Goal: Task Accomplishment & Management: Manage account settings

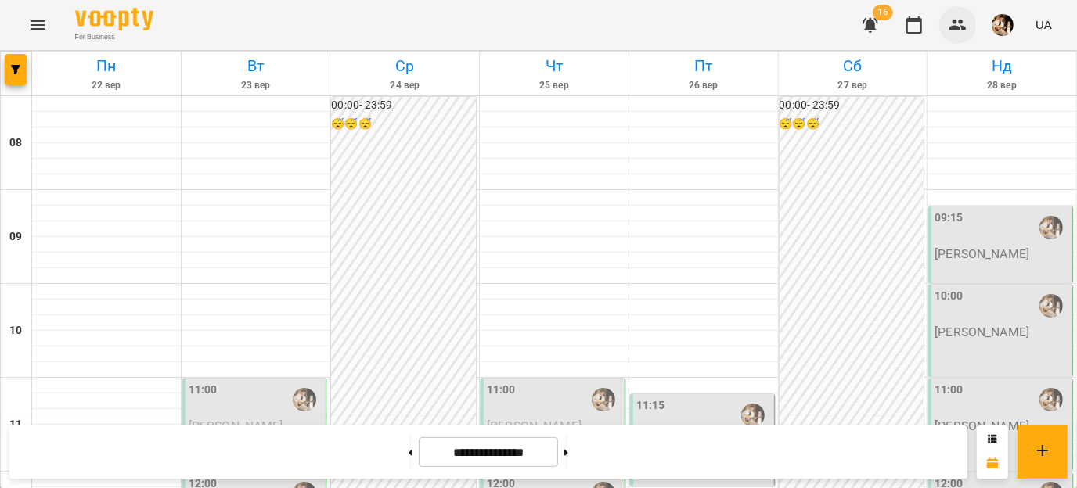
click at [945, 27] on button "button" at bounding box center [958, 25] width 38 height 38
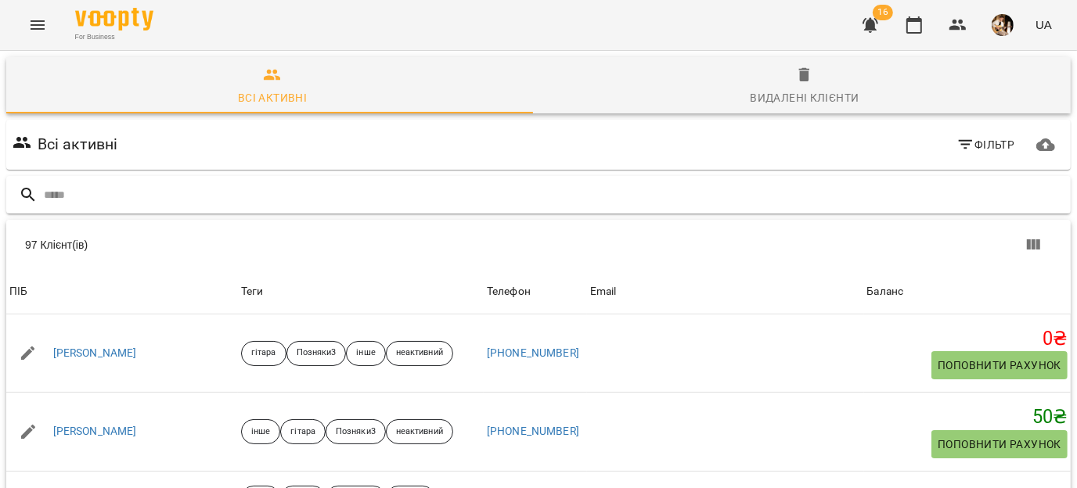
click at [589, 183] on input "text" at bounding box center [554, 195] width 1021 height 26
type input "*"
click at [363, 184] on input "text" at bounding box center [554, 195] width 1021 height 26
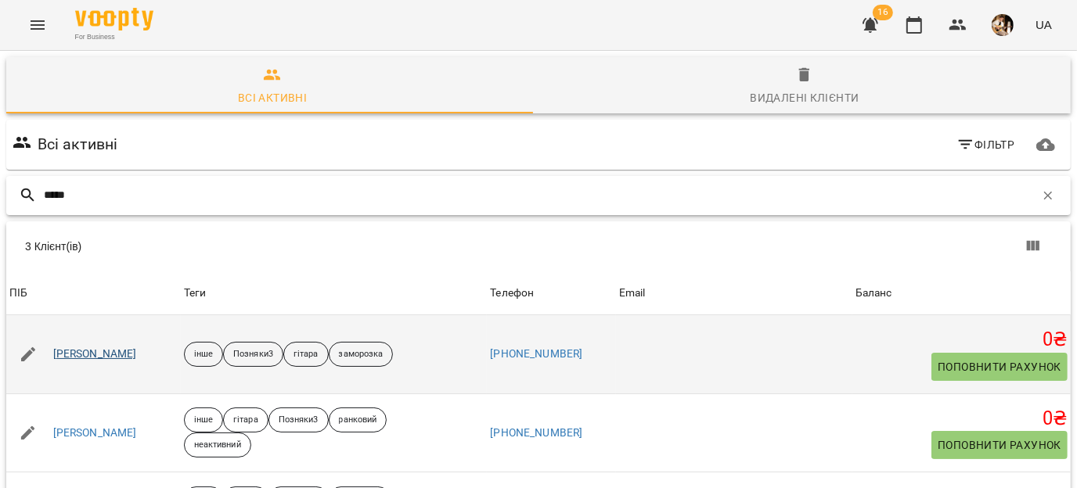
type input "*****"
click at [103, 348] on link "[PERSON_NAME]" at bounding box center [95, 355] width 84 height 16
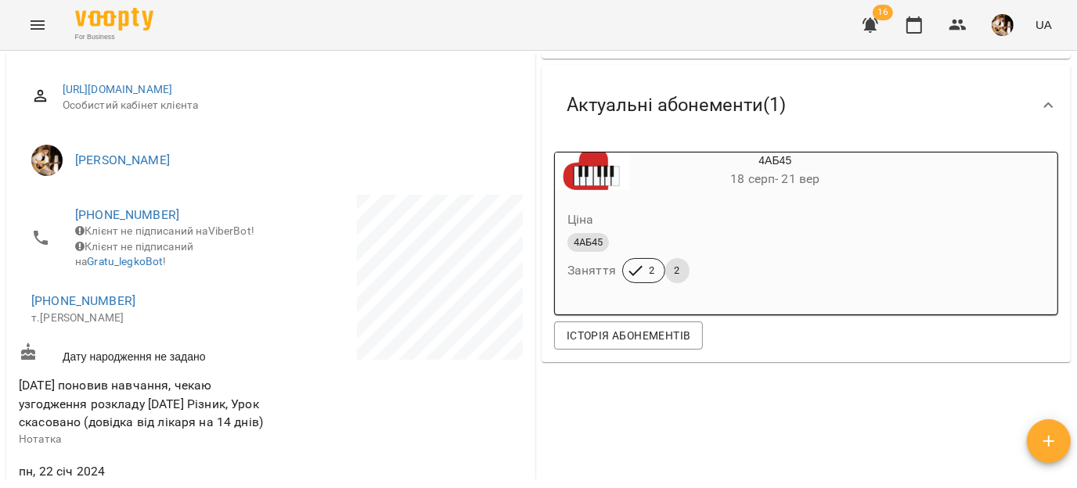
scroll to position [81, 0]
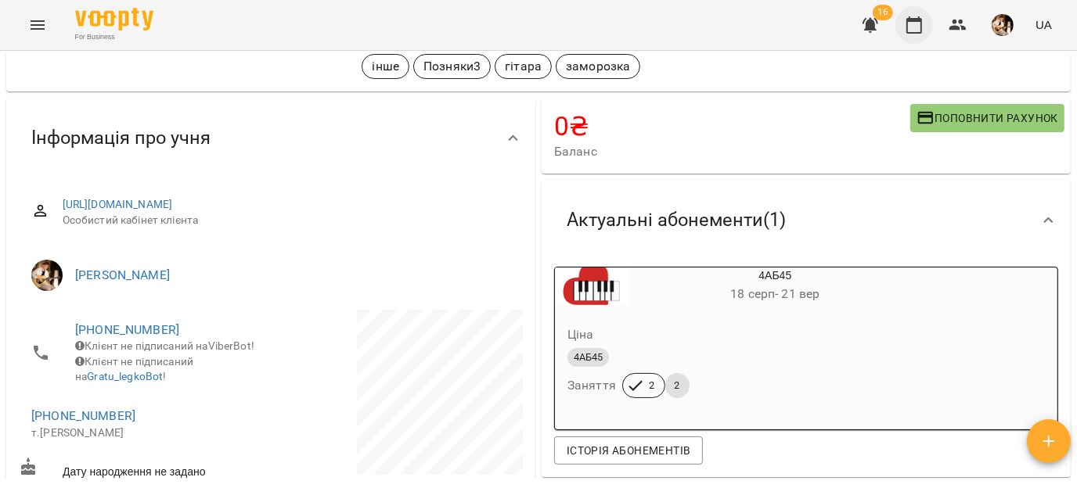
click at [922, 32] on icon "button" at bounding box center [914, 24] width 16 height 17
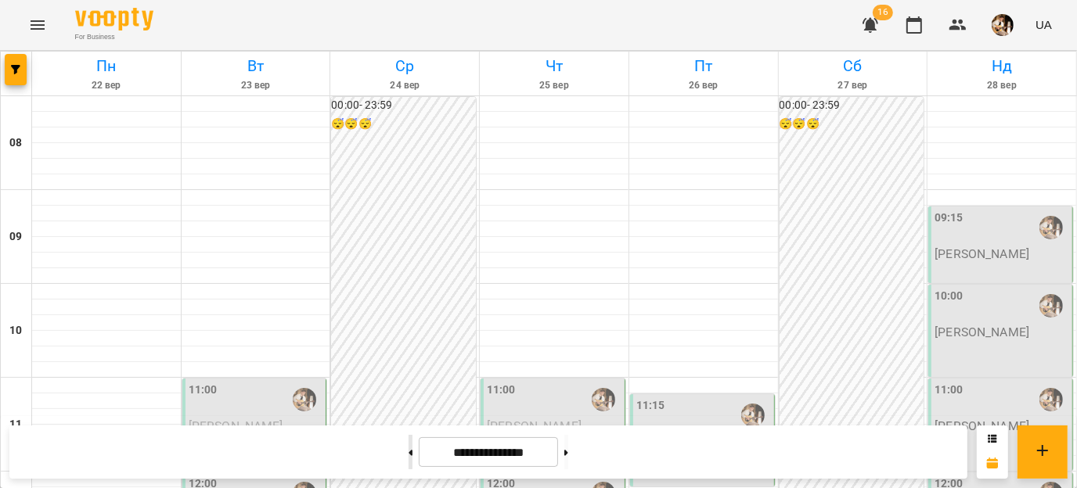
click at [409, 414] on button at bounding box center [411, 452] width 4 height 34
type input "**********"
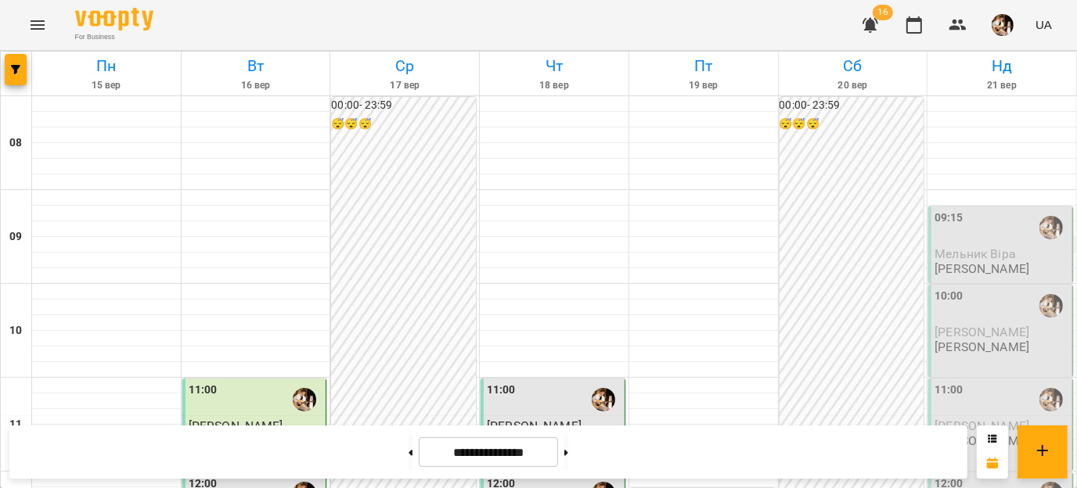
click at [935, 234] on div "09:15" at bounding box center [949, 228] width 29 height 36
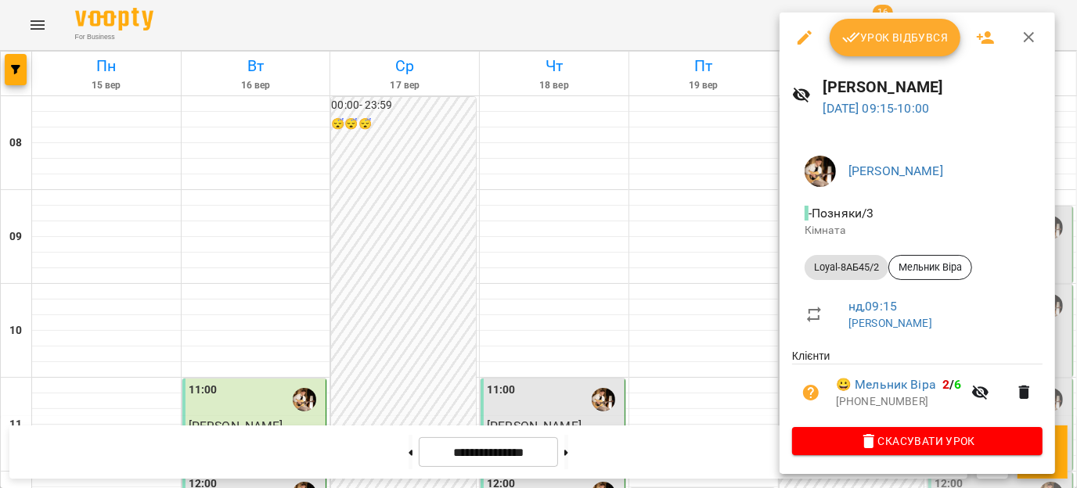
click at [906, 40] on span "Урок відбувся" at bounding box center [895, 37] width 106 height 19
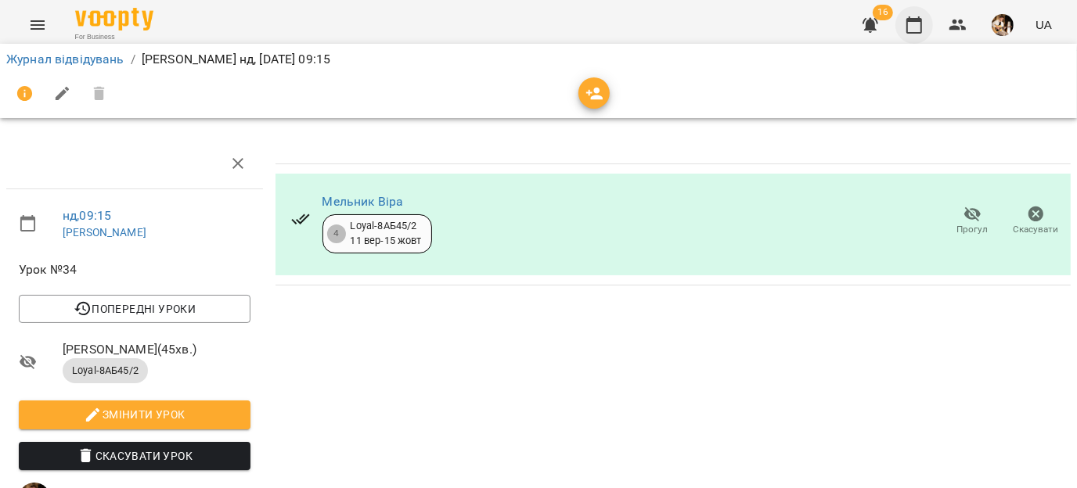
click at [921, 31] on icon "button" at bounding box center [914, 25] width 19 height 19
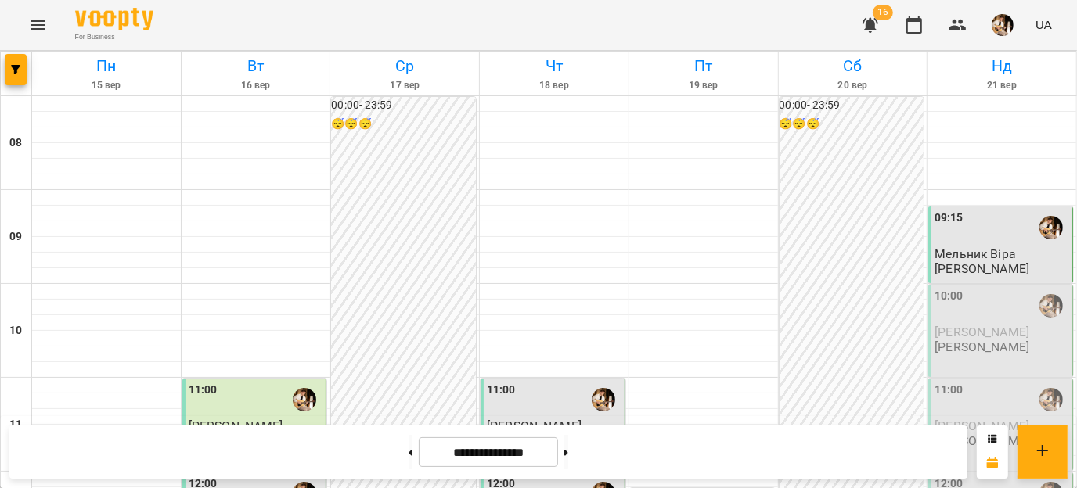
scroll to position [57, 0]
click at [946, 325] on span "[PERSON_NAME]" at bounding box center [982, 332] width 95 height 15
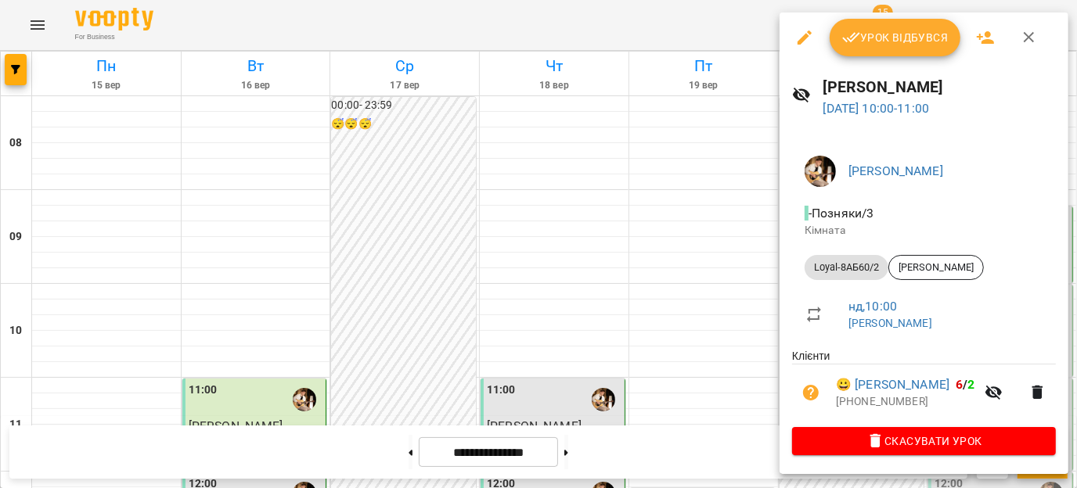
click at [893, 35] on span "Урок відбувся" at bounding box center [895, 37] width 106 height 19
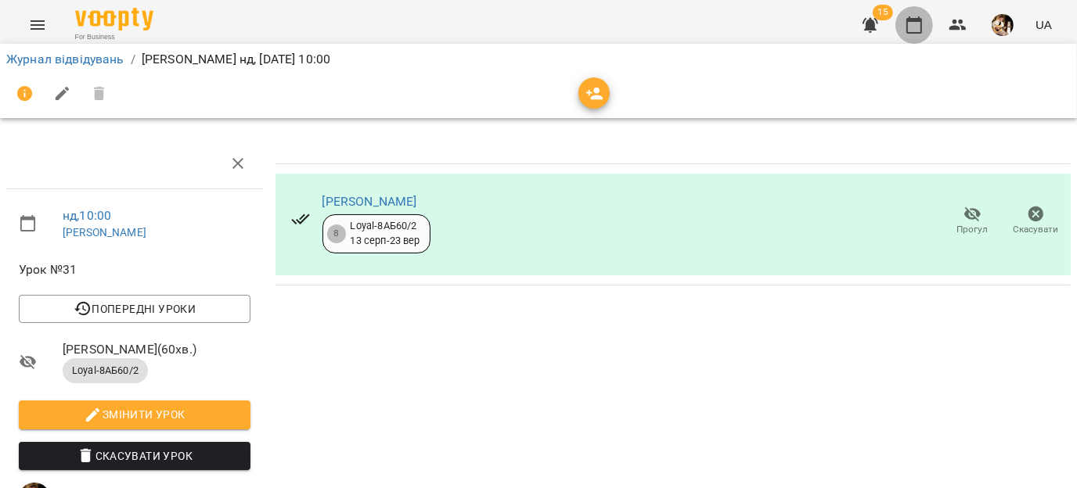
click at [914, 32] on icon "button" at bounding box center [914, 24] width 16 height 17
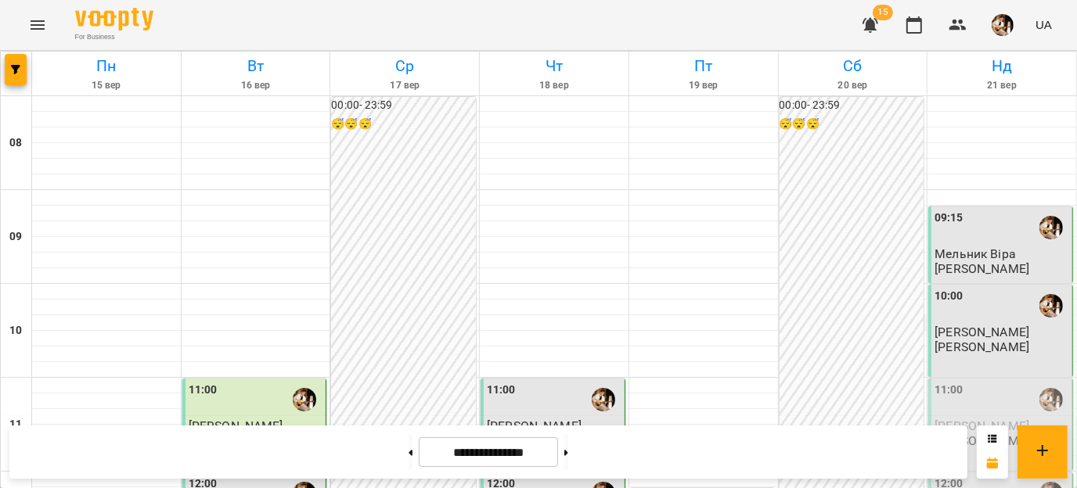
scroll to position [20, 0]
click at [946, 301] on div "10:00" at bounding box center [1002, 306] width 135 height 36
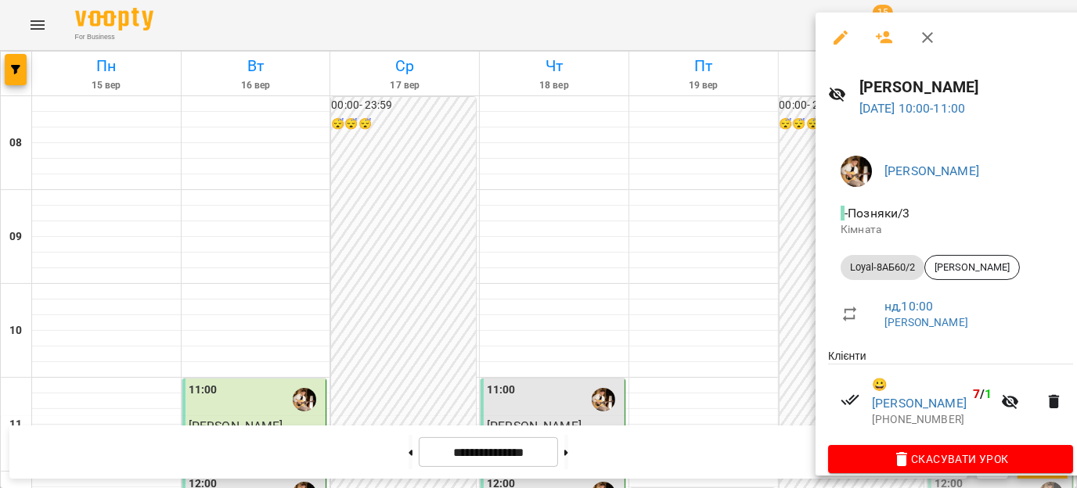
click at [791, 301] on div at bounding box center [538, 244] width 1077 height 488
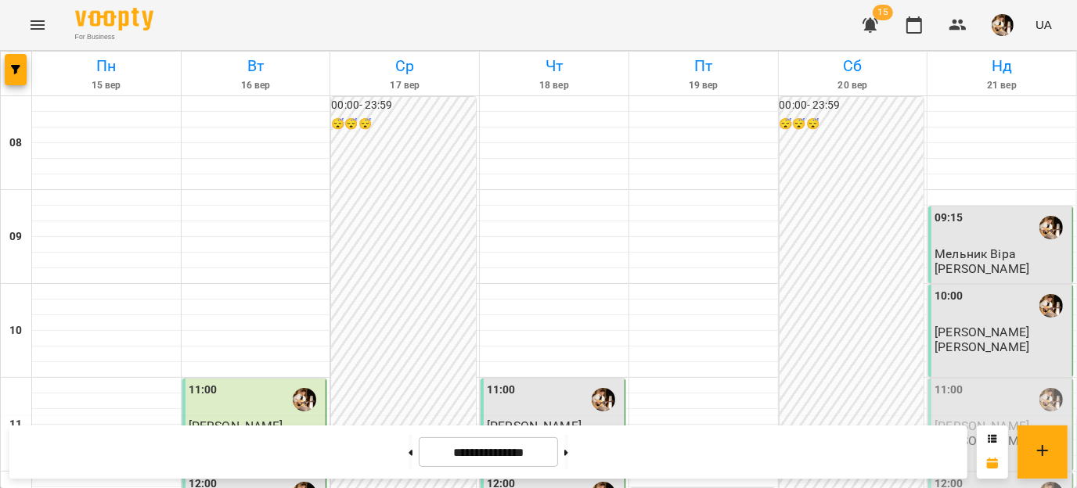
scroll to position [156, 0]
click at [946, 325] on span "[PERSON_NAME]" at bounding box center [982, 332] width 95 height 15
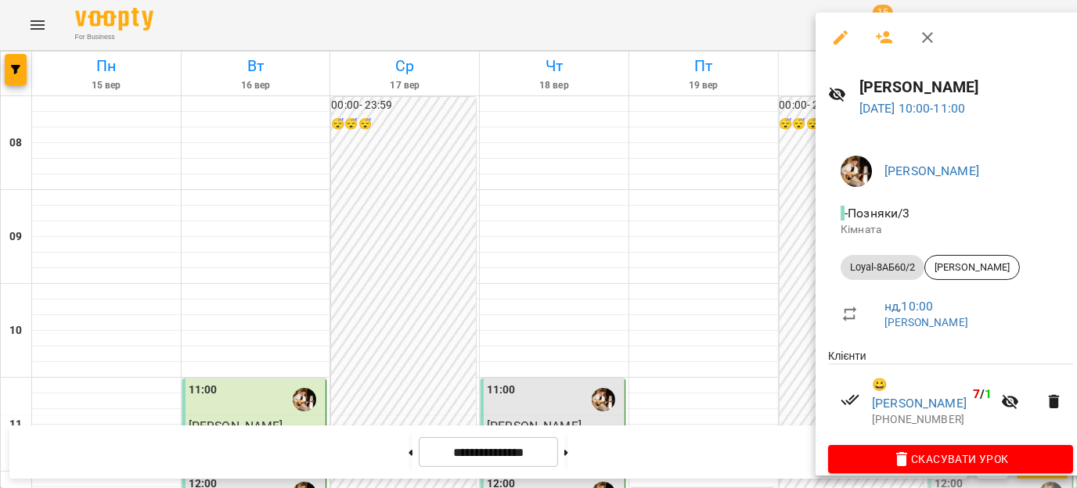
click at [794, 266] on div at bounding box center [538, 244] width 1077 height 488
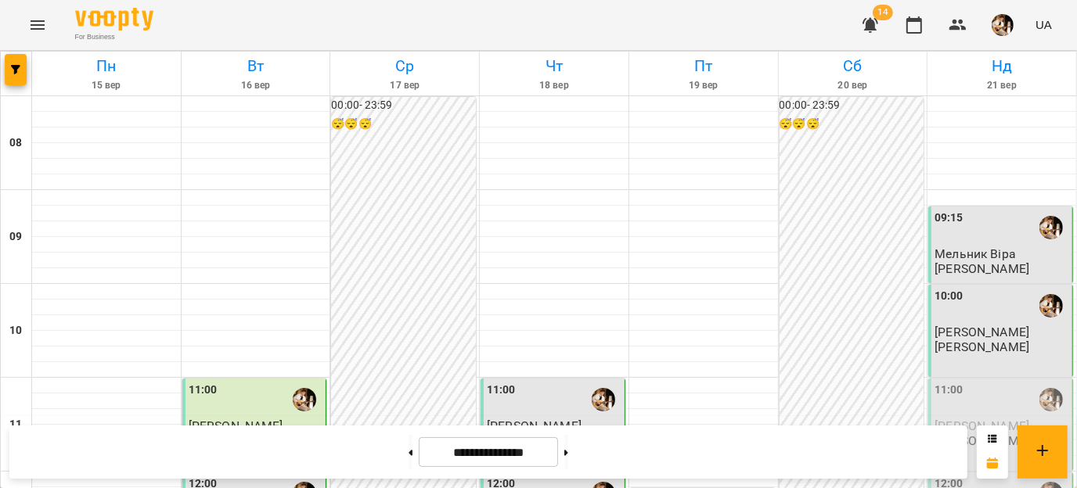
scroll to position [899, 0]
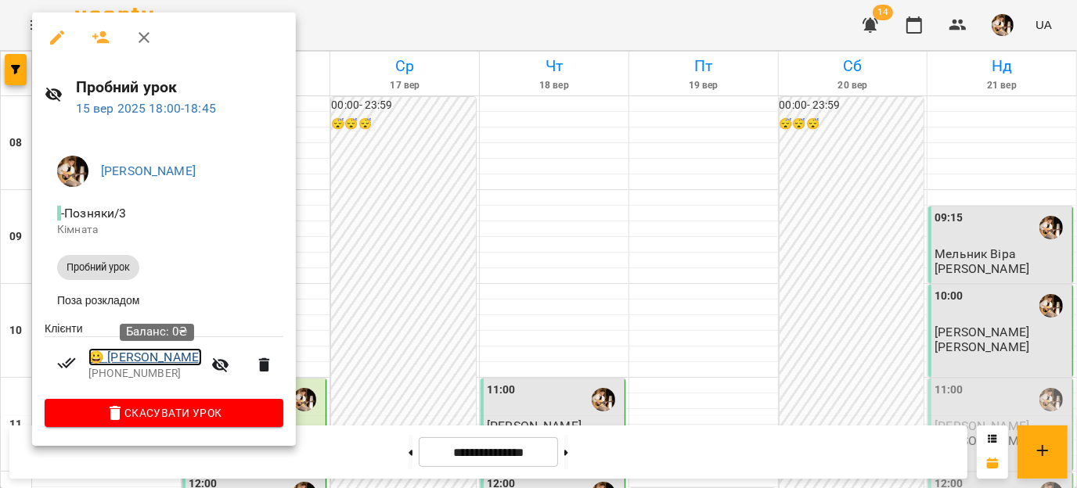
click at [160, 359] on link "😀 [PERSON_NAME]" at bounding box center [145, 357] width 114 height 19
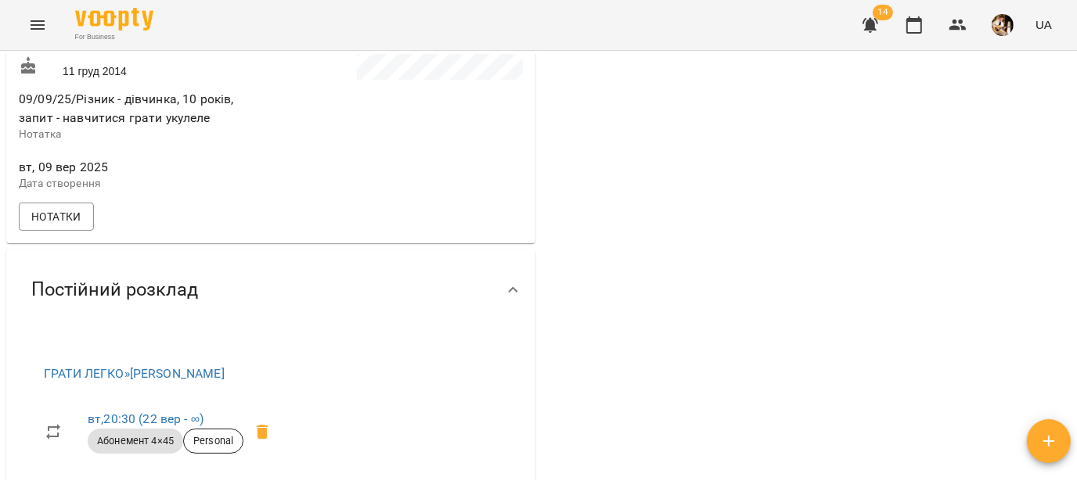
scroll to position [781, 0]
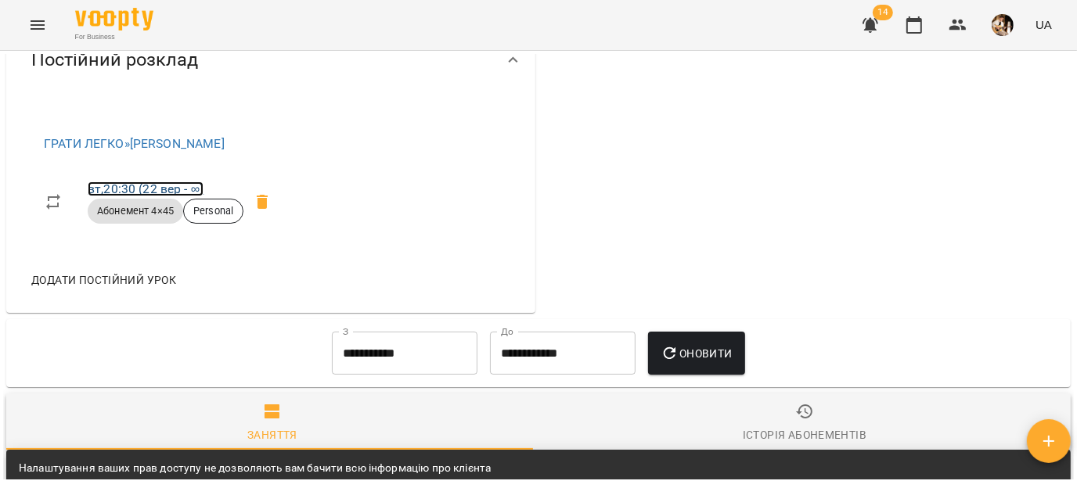
click at [162, 196] on link "вт , 20:30 ([DATE] - ∞)" at bounding box center [146, 189] width 116 height 15
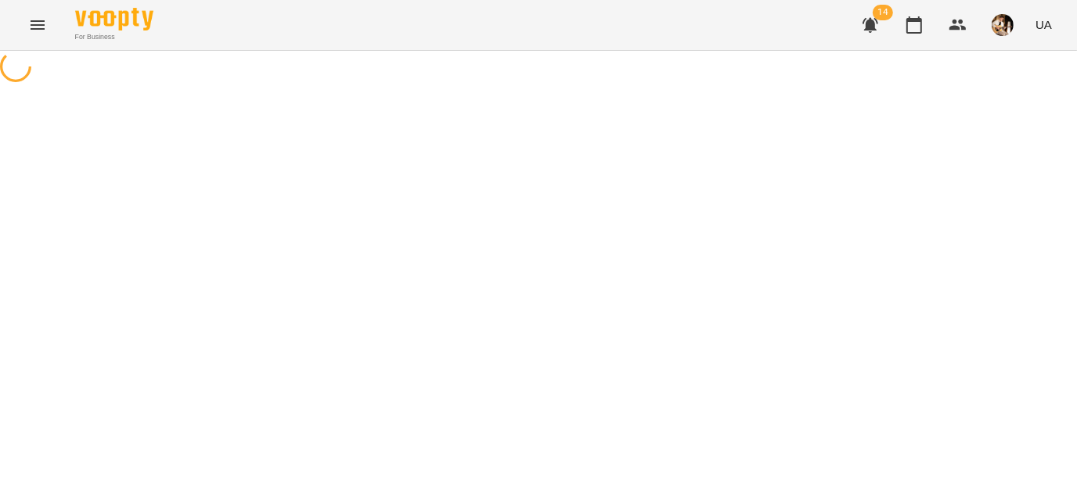
select select "*"
select select "**********"
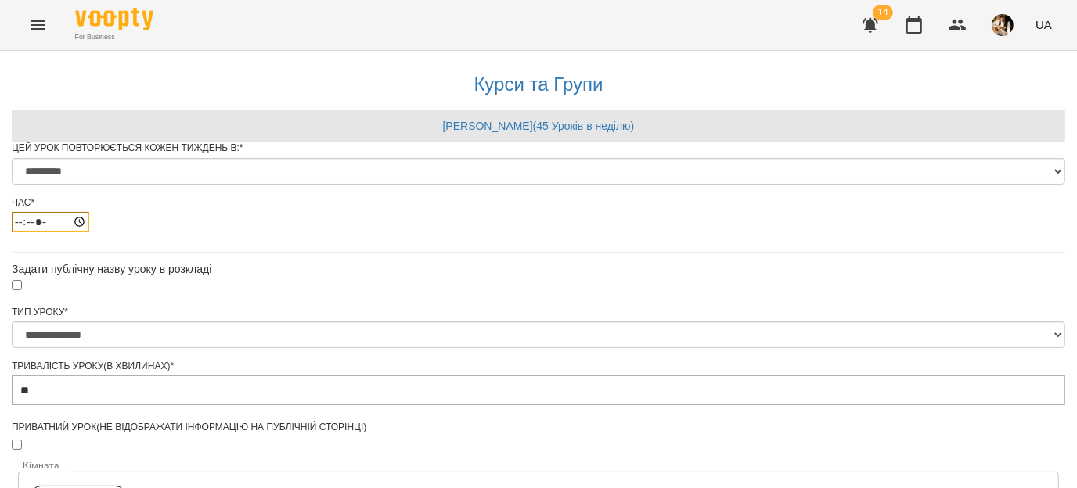
click at [89, 232] on input "*****" at bounding box center [50, 222] width 77 height 20
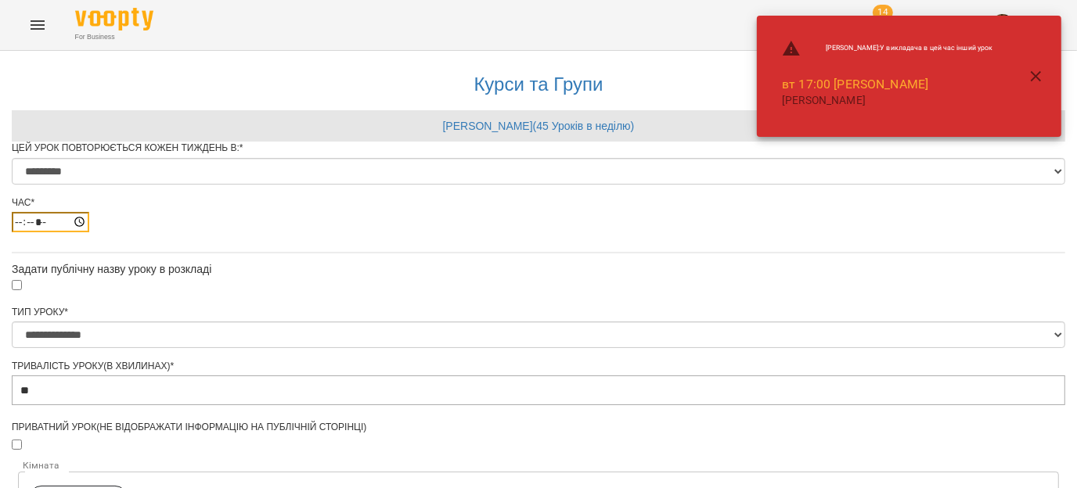
type input "*****"
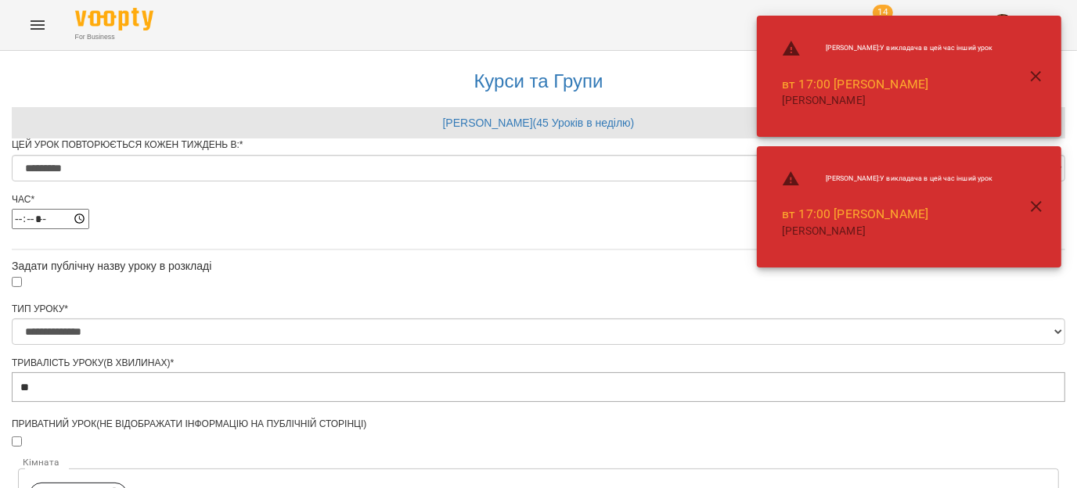
scroll to position [736, 0]
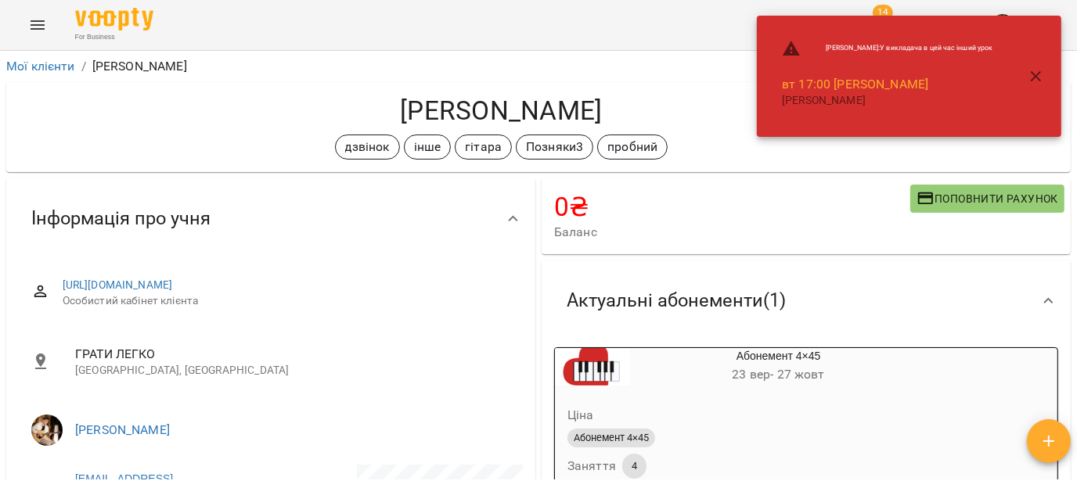
click at [946, 67] on icon "button" at bounding box center [1036, 76] width 19 height 19
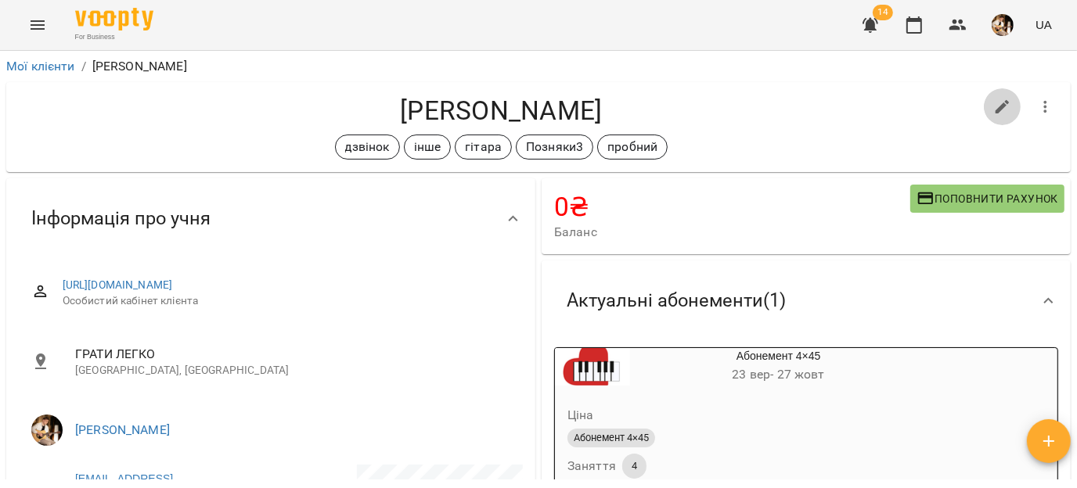
click at [946, 103] on icon "button" at bounding box center [1002, 107] width 19 height 19
select select "**"
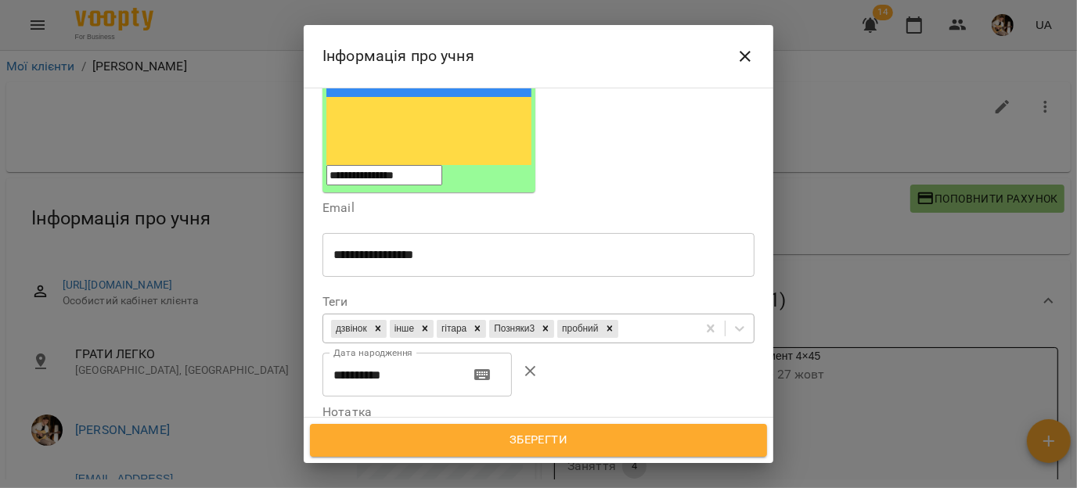
scroll to position [258, 0]
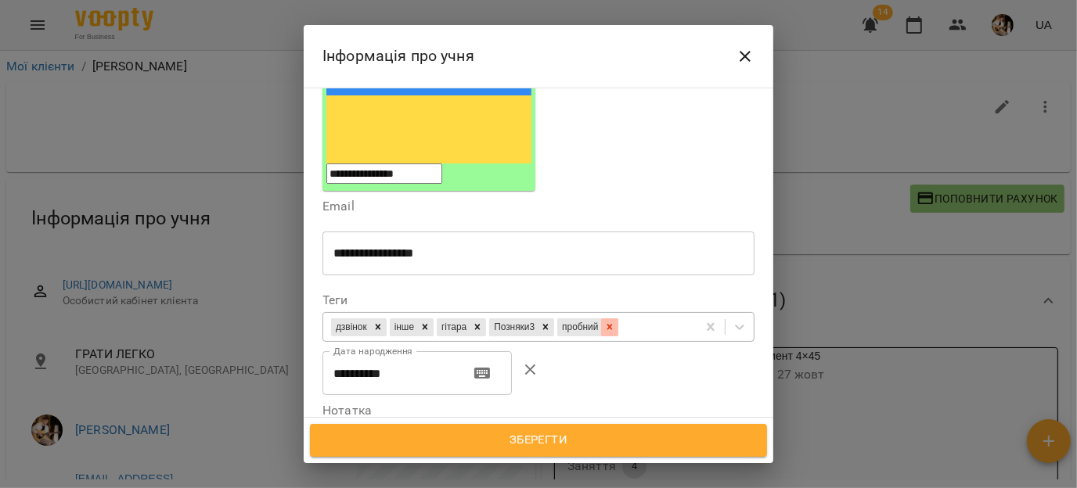
click at [615, 322] on icon at bounding box center [609, 327] width 11 height 11
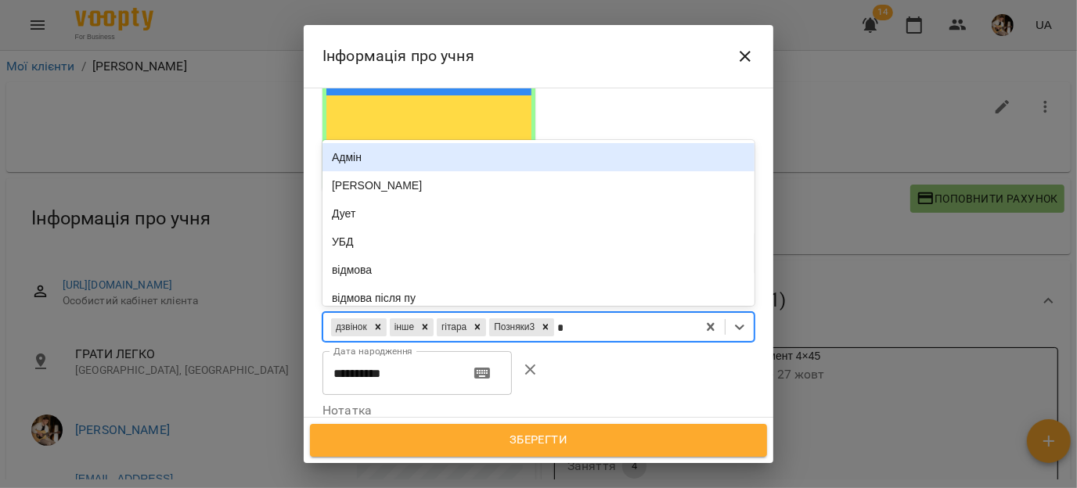
type input "**"
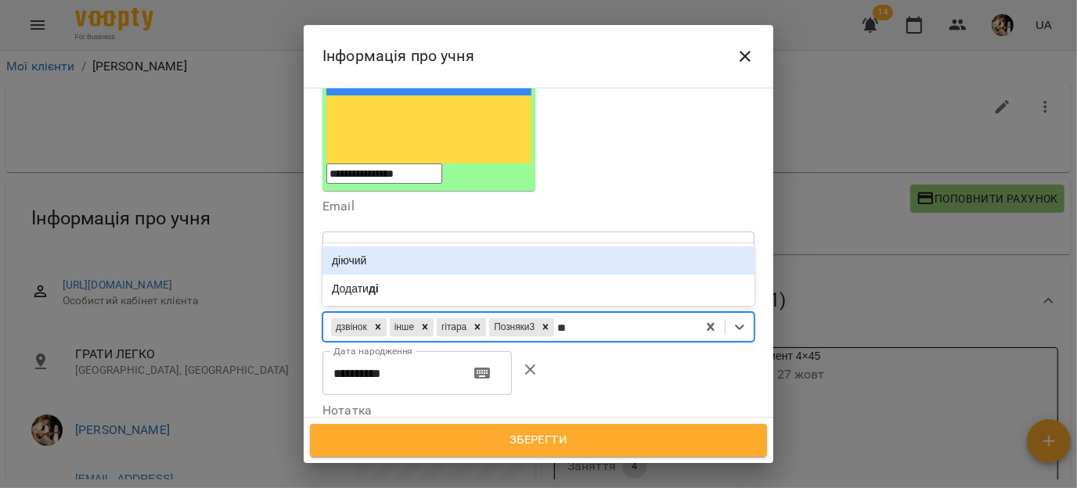
click at [524, 247] on div "діючий" at bounding box center [539, 261] width 432 height 28
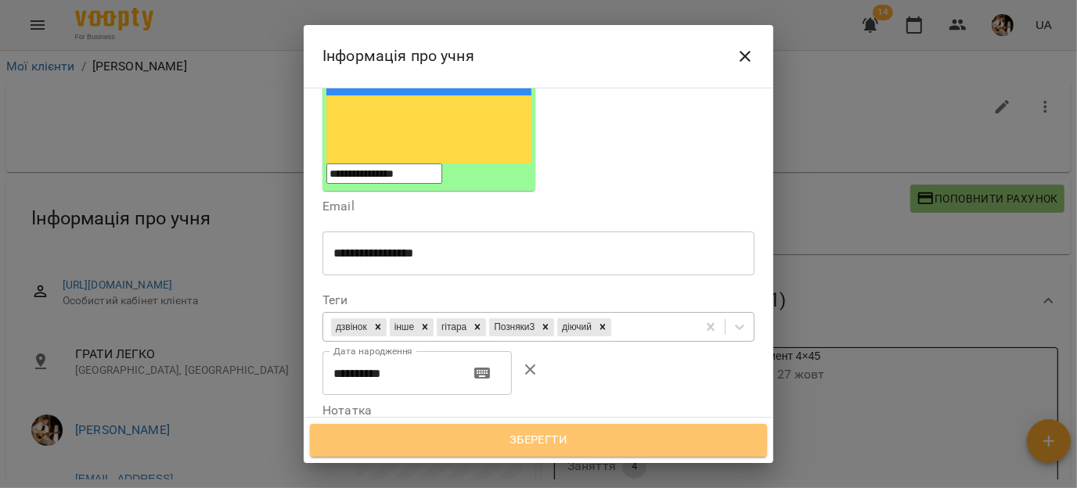
click at [550, 414] on span "Зберегти" at bounding box center [538, 441] width 423 height 20
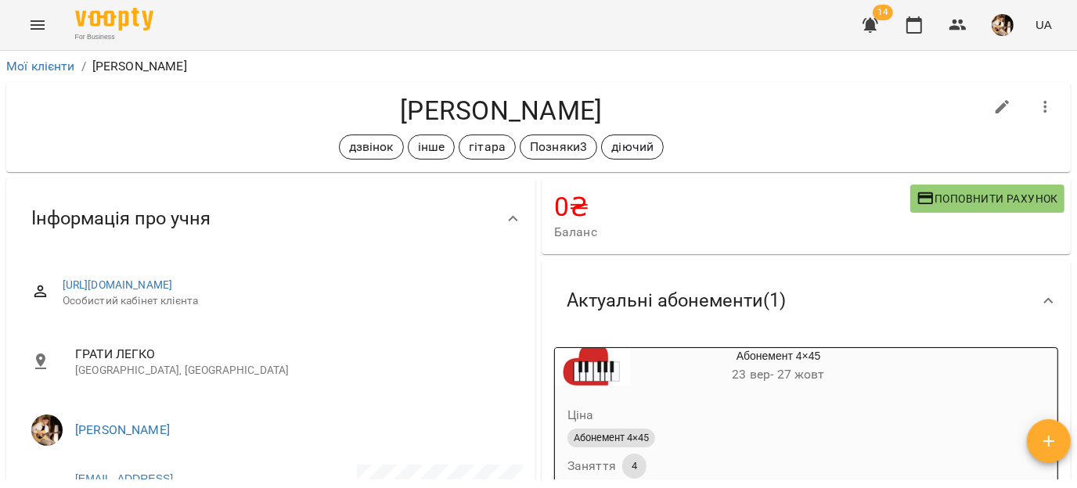
click at [993, 107] on icon "button" at bounding box center [1002, 107] width 19 height 19
select select "**"
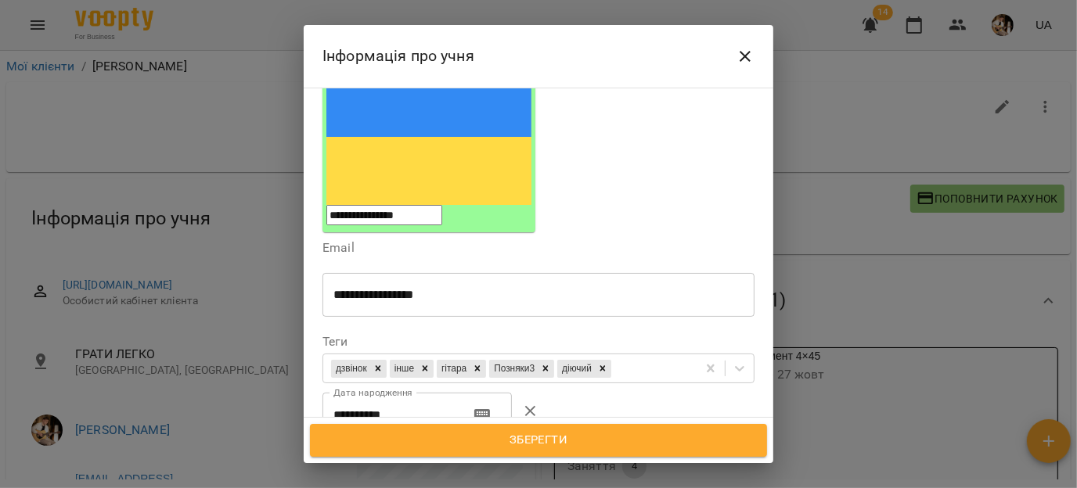
scroll to position [225, 0]
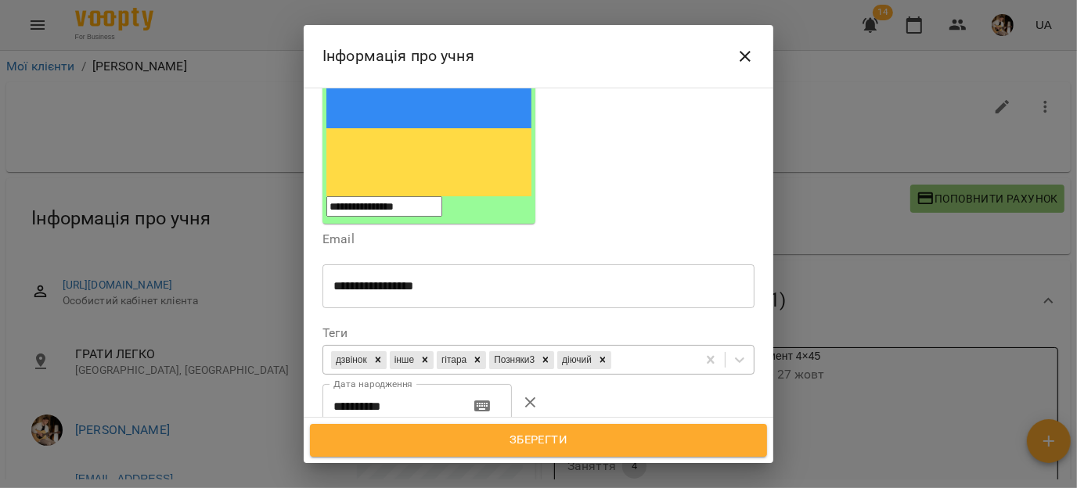
click at [668, 348] on div "дзвінок інше гітара Позняки3 діючий" at bounding box center [509, 361] width 373 height 26
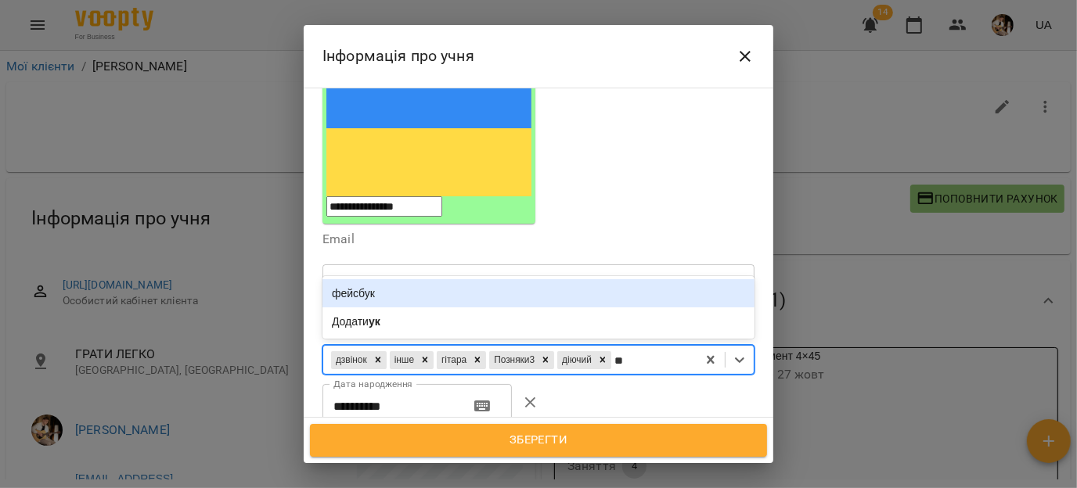
type input "*"
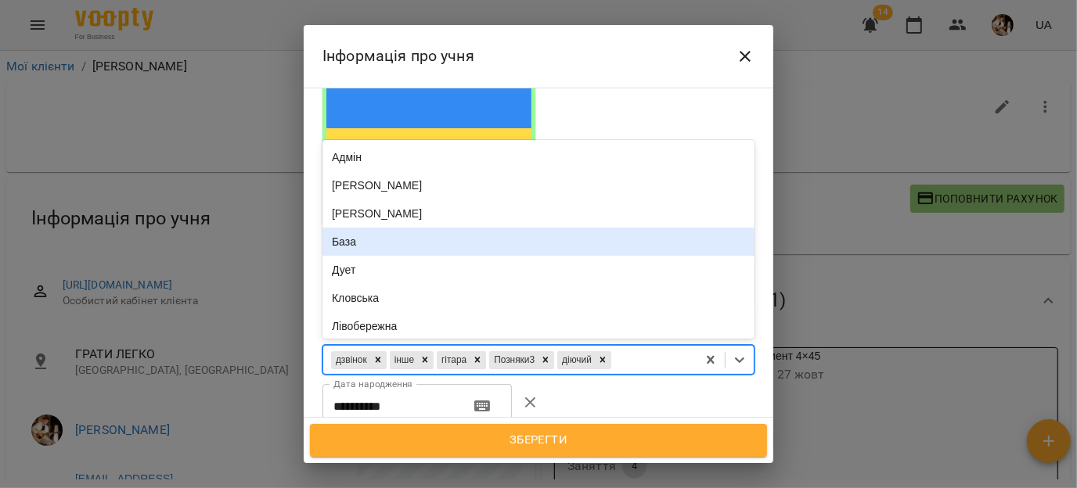
click at [757, 51] on button "Close" at bounding box center [745, 57] width 38 height 38
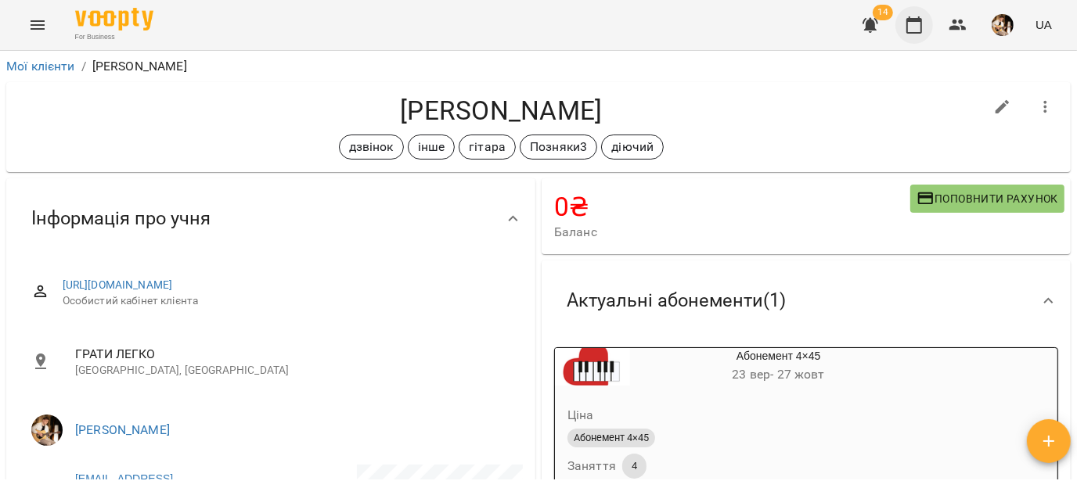
click at [914, 23] on icon "button" at bounding box center [914, 25] width 19 height 19
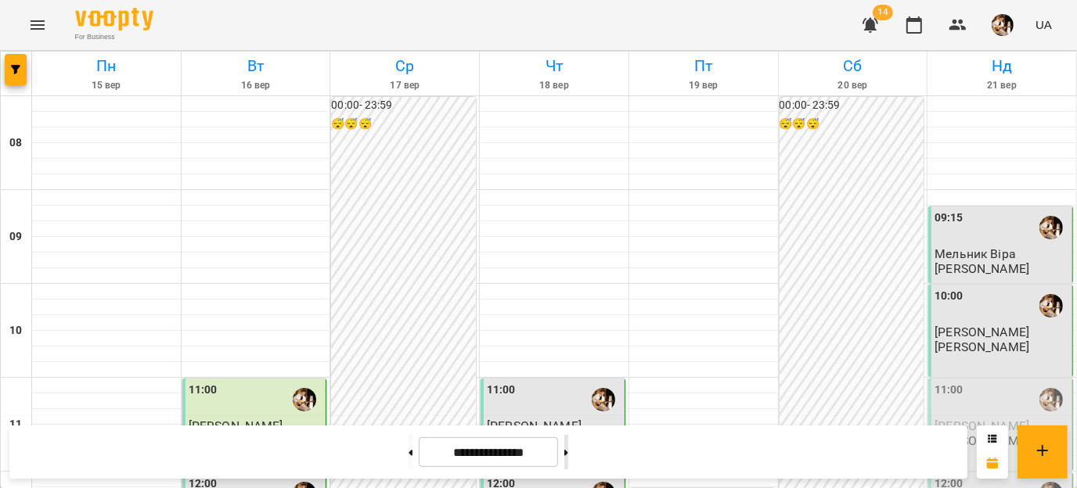
click at [568, 459] on button at bounding box center [566, 452] width 4 height 34
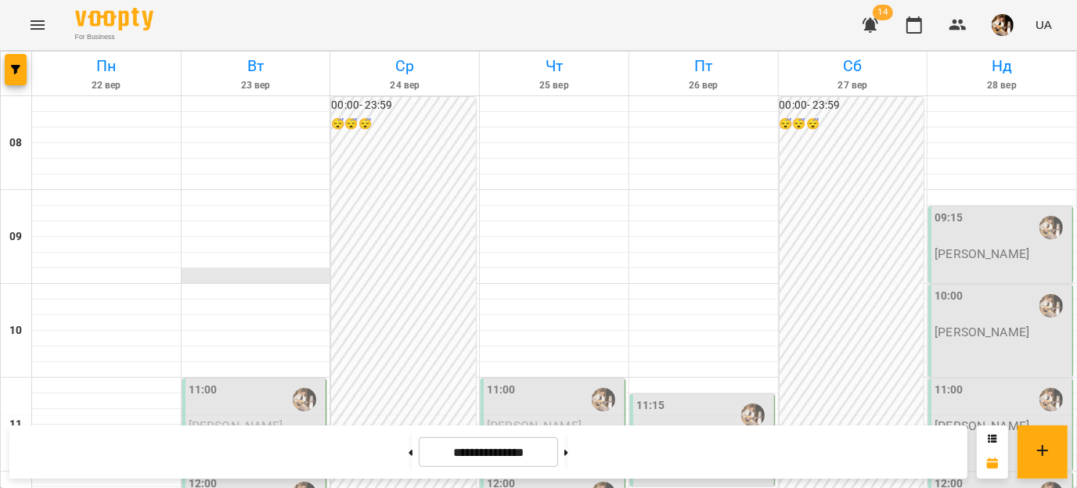
scroll to position [899, 0]
click at [409, 455] on button at bounding box center [411, 452] width 4 height 34
type input "**********"
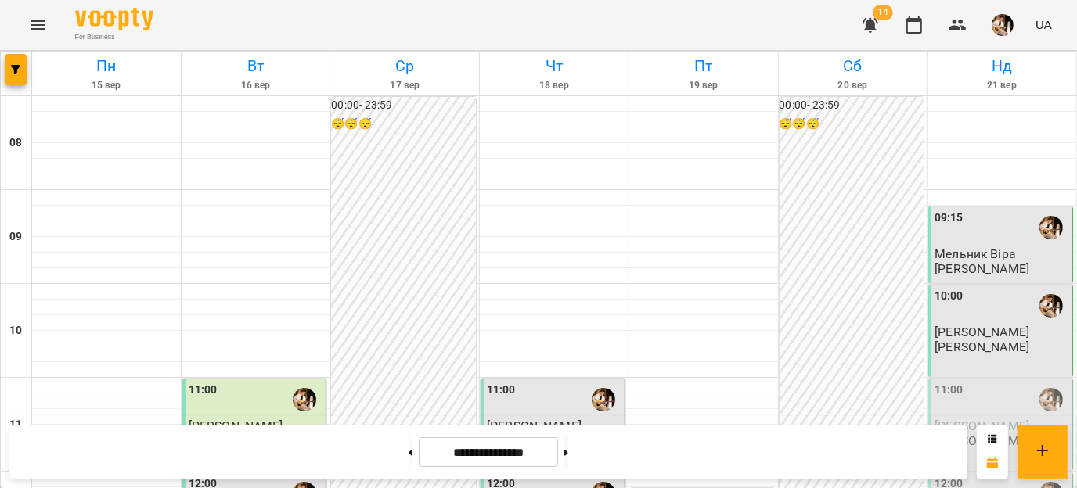
scroll to position [654, 0]
